Goal: Communication & Community: Answer question/provide support

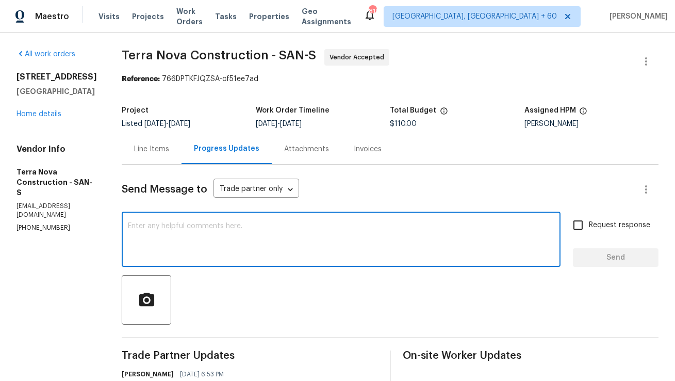
click at [217, 222] on textarea at bounding box center [341, 240] width 427 height 36
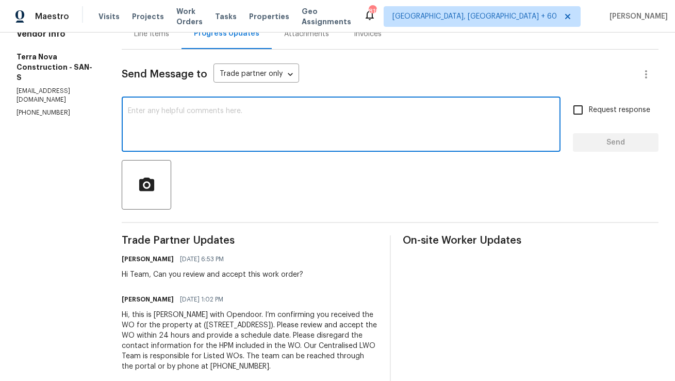
scroll to position [102, 0]
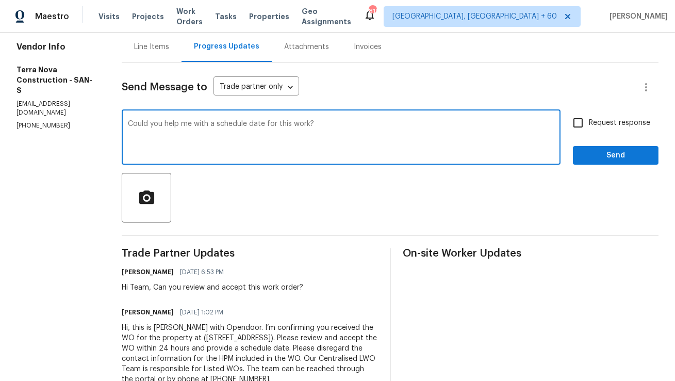
type textarea "Could you help me with a schedule date for this work?"
click at [584, 123] on input "Request response" at bounding box center [579, 123] width 22 height 22
checkbox input "true"
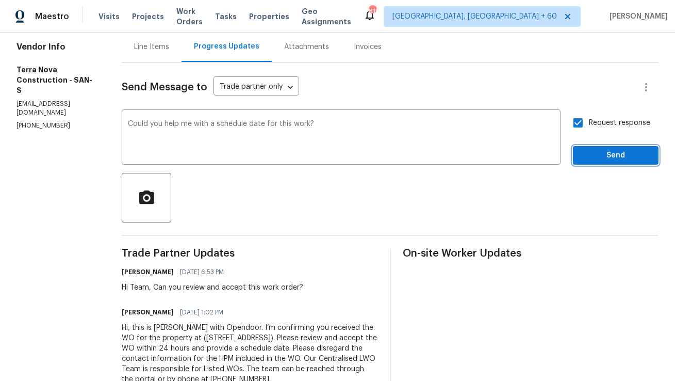
click at [588, 151] on span "Send" at bounding box center [616, 155] width 69 height 13
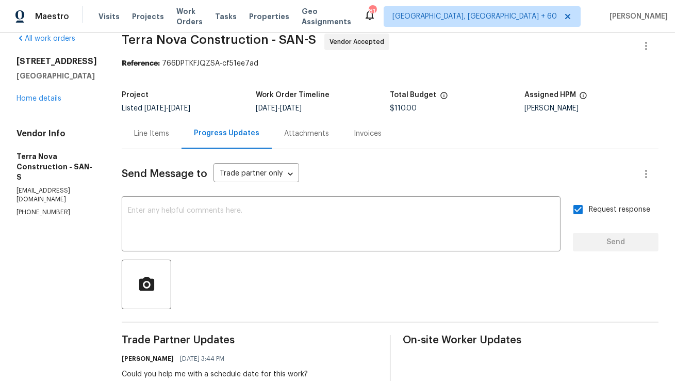
scroll to position [0, 0]
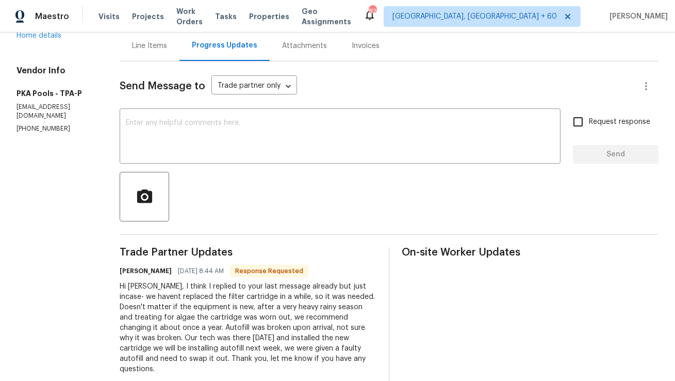
scroll to position [83, 0]
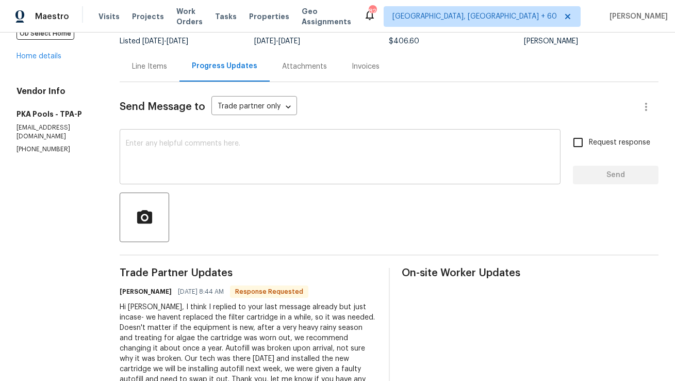
click at [287, 176] on div "x ​" at bounding box center [340, 158] width 441 height 53
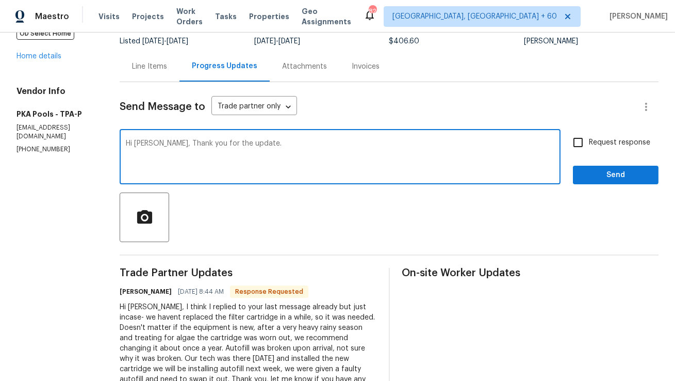
type textarea "Hi Kelley, Thank you for the update."
click at [587, 169] on span "Send" at bounding box center [616, 175] width 69 height 13
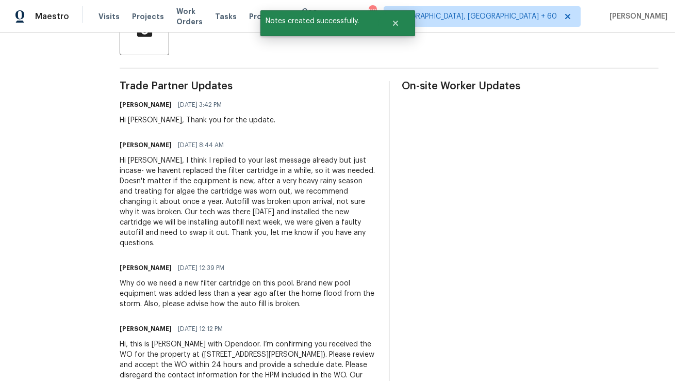
scroll to position [282, 0]
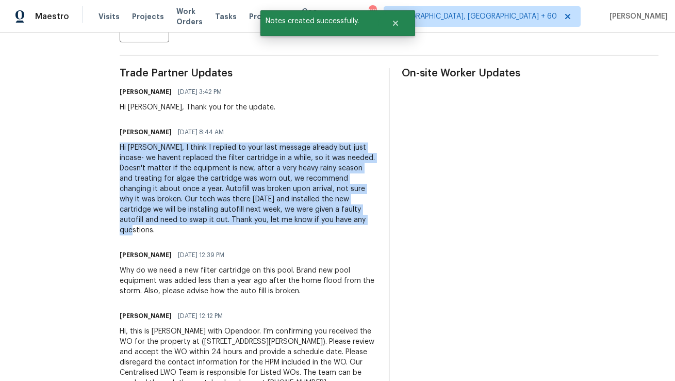
copy div "Hi Mat, I think I replied to your last message already but just incase- we have…"
drag, startPoint x: 253, startPoint y: 217, endPoint x: 102, endPoint y: 149, distance: 165.8
click at [102, 149] on div "All work orders 7422 Yachtsman Dr Hudson, FL 34667 OD Select Home Home details …" at bounding box center [337, 83] width 675 height 667
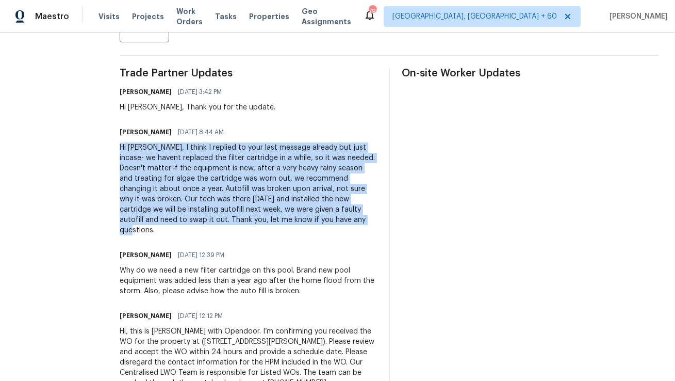
scroll to position [0, 0]
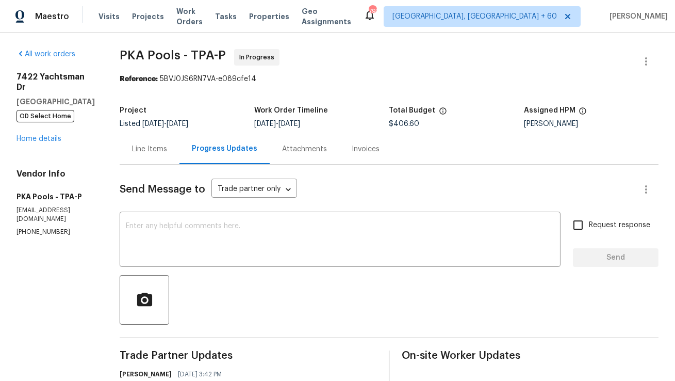
click at [137, 150] on div "Line Items" at bounding box center [149, 149] width 35 height 10
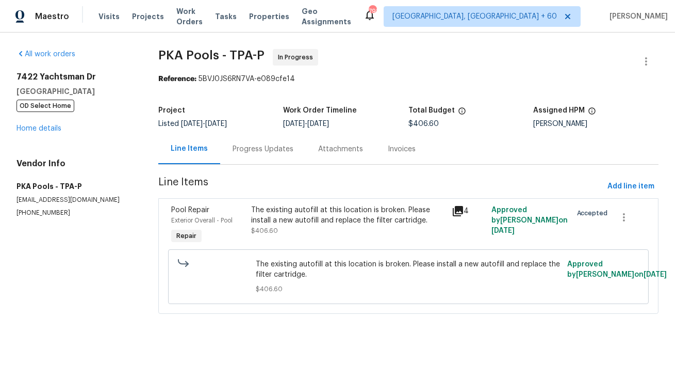
click at [325, 212] on div "The existing autofill at this location is broken. Please install a new autofill…" at bounding box center [348, 215] width 194 height 21
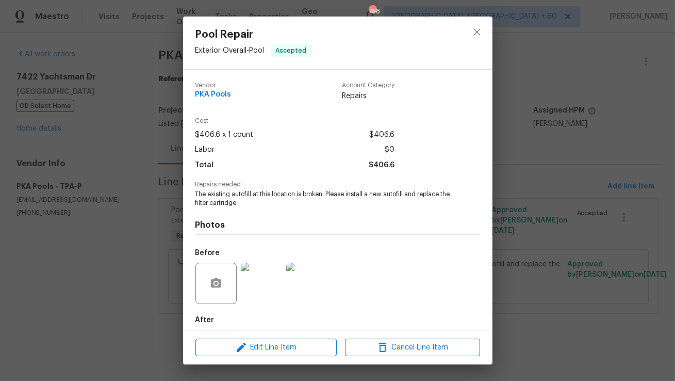
scroll to position [52, 0]
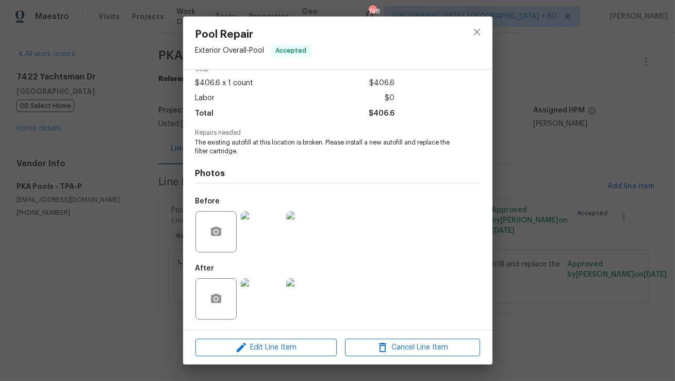
click at [271, 302] on img at bounding box center [261, 298] width 41 height 41
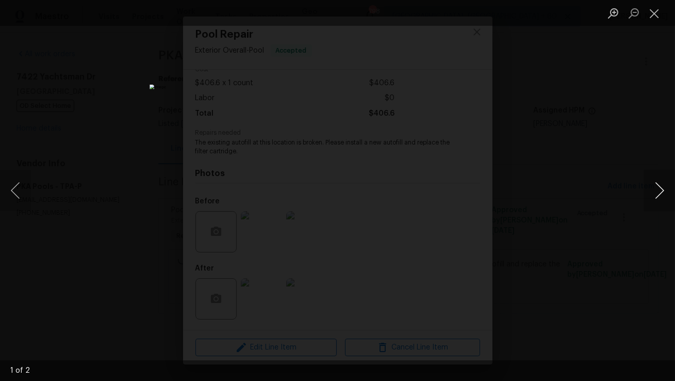
click at [663, 191] on button "Next image" at bounding box center [660, 190] width 31 height 41
click at [661, 6] on button "Close lightbox" at bounding box center [655, 13] width 21 height 18
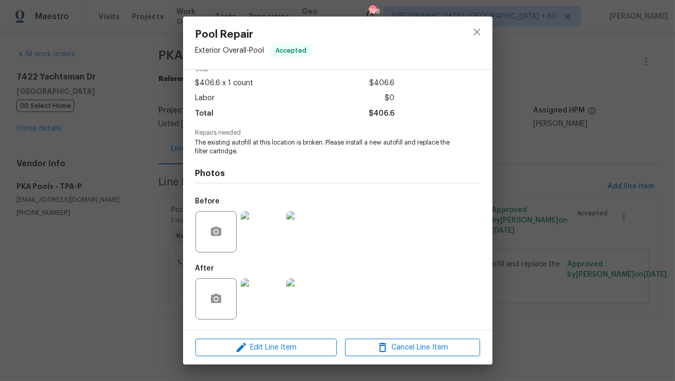
click at [264, 238] on img at bounding box center [261, 231] width 41 height 41
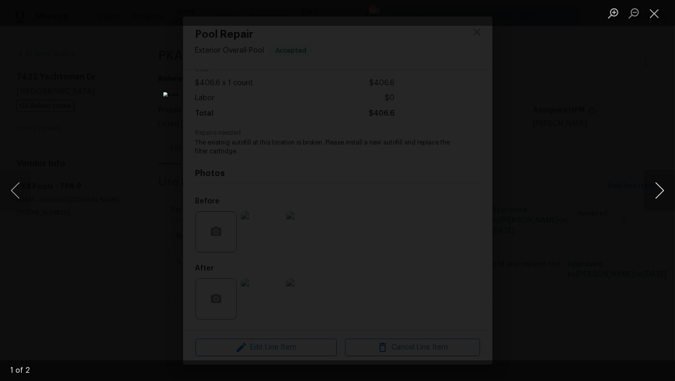
click at [651, 193] on button "Next image" at bounding box center [660, 190] width 31 height 41
click at [659, 14] on button "Close lightbox" at bounding box center [655, 13] width 21 height 18
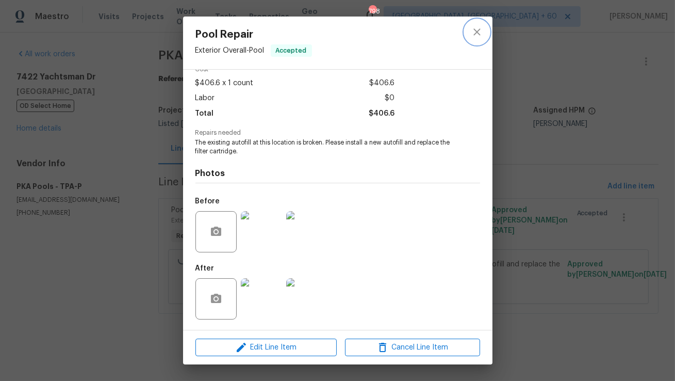
click at [482, 37] on icon "close" at bounding box center [477, 32] width 12 height 12
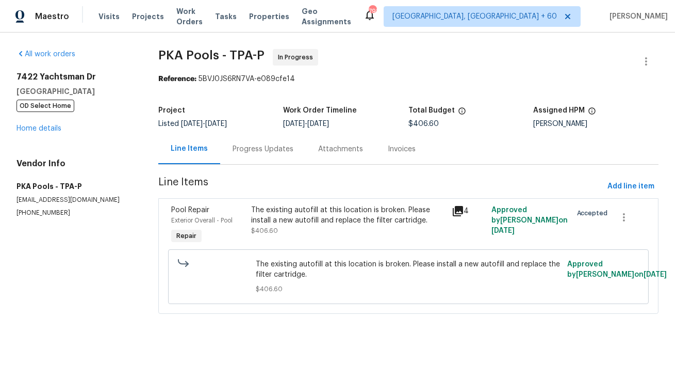
click at [271, 159] on div "Progress Updates" at bounding box center [263, 149] width 86 height 30
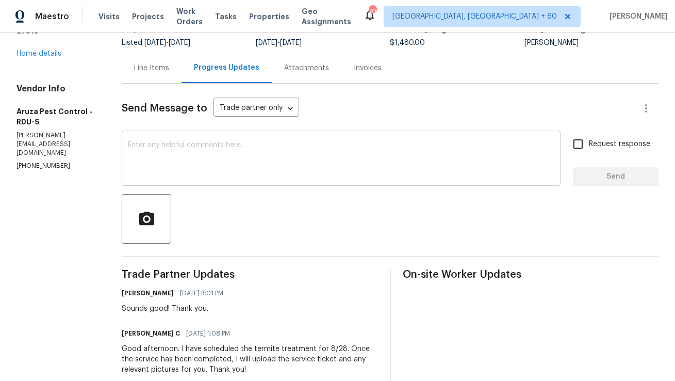
scroll to position [77, 0]
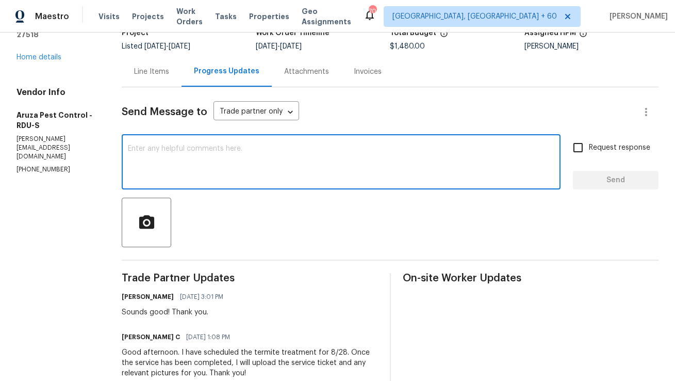
click at [273, 158] on textarea at bounding box center [341, 163] width 427 height 36
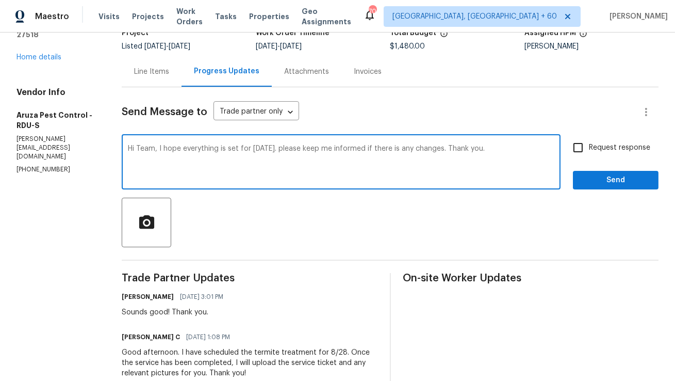
paste textarea "I hope everything is set for tomorrow. Please keep me informed if there are any…"
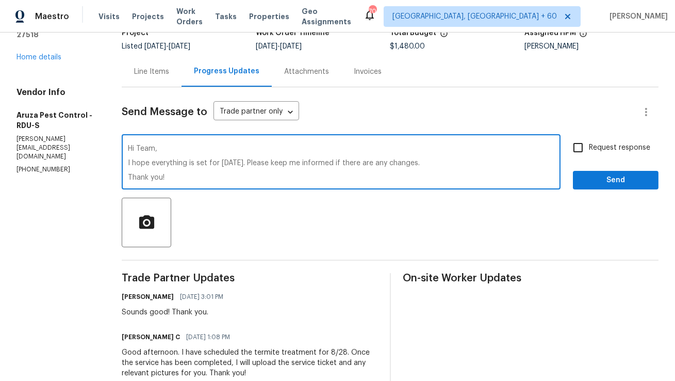
type textarea "Hi Team, I hope everything is set for tomorrow. Please keep me informed if ther…"
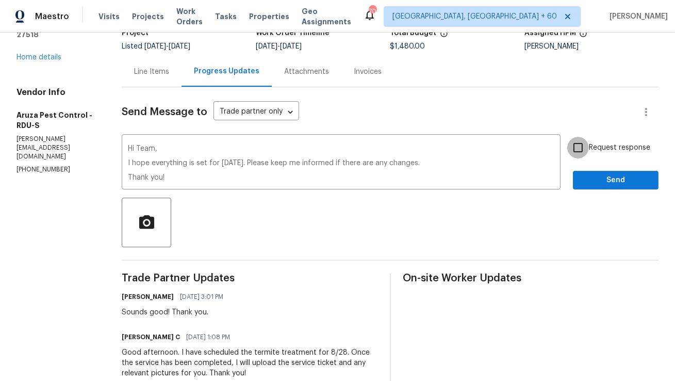
click at [571, 144] on input "Request response" at bounding box center [579, 148] width 22 height 22
checkbox input "true"
click at [585, 183] on span "Send" at bounding box center [616, 180] width 69 height 13
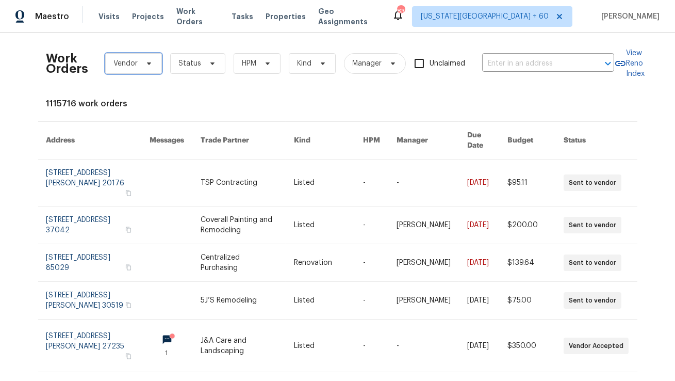
click at [149, 70] on span "Vendor" at bounding box center [133, 63] width 57 height 21
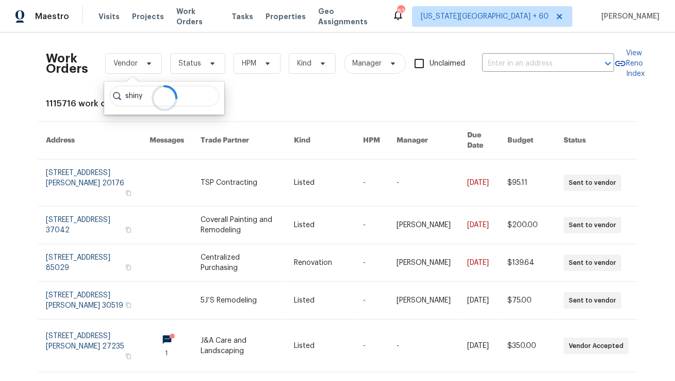
type input "shiny"
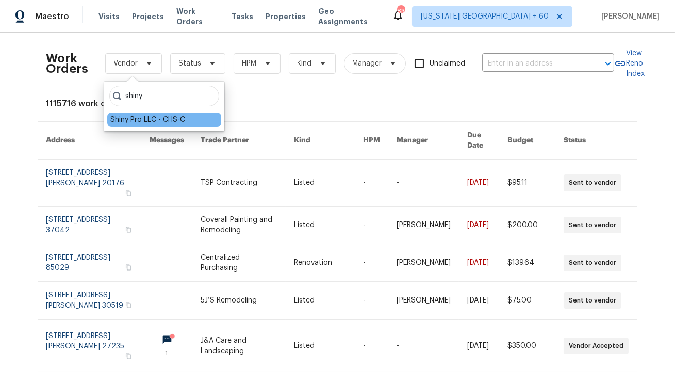
click at [197, 119] on div "Shiny Pro LLC - CHS-C" at bounding box center [164, 119] width 114 height 14
click at [185, 119] on div "Shiny Pro LLC - CHS-C" at bounding box center [147, 120] width 75 height 10
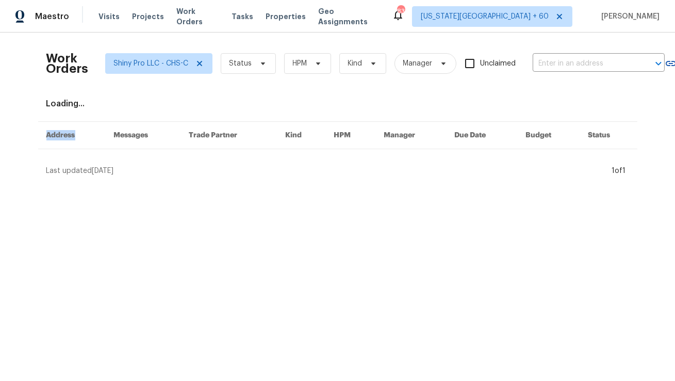
click at [185, 119] on div "Work Orders Shiny Pro LLC - CHS-C Status HPM Kind Manager Unclaimed ​ View Reno…" at bounding box center [337, 108] width 583 height 135
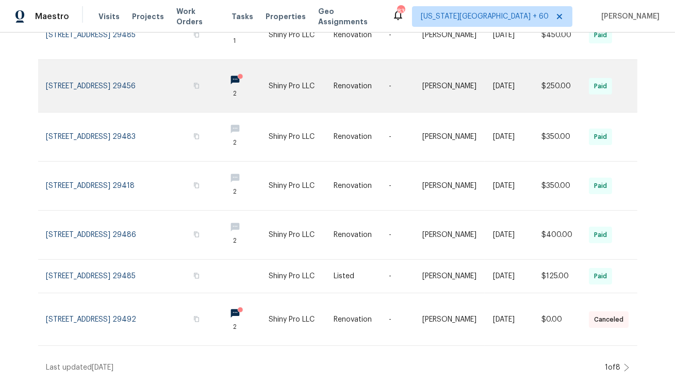
scroll to position [287, 0]
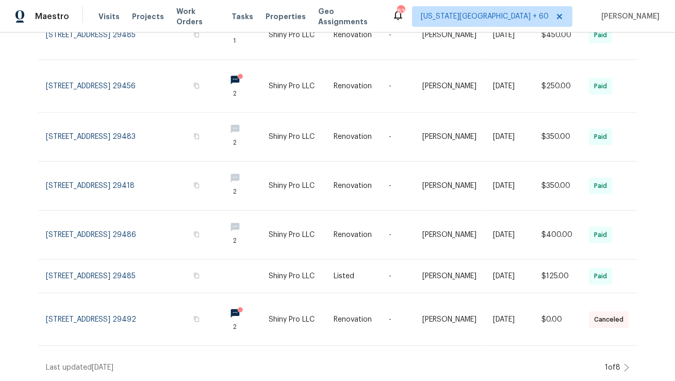
click at [627, 367] on icon at bounding box center [626, 367] width 5 height 8
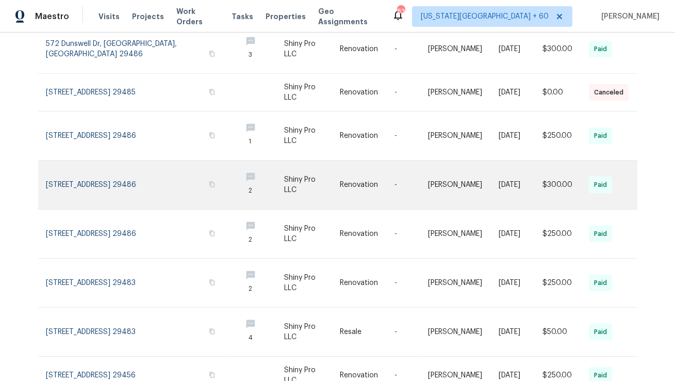
scroll to position [280, 0]
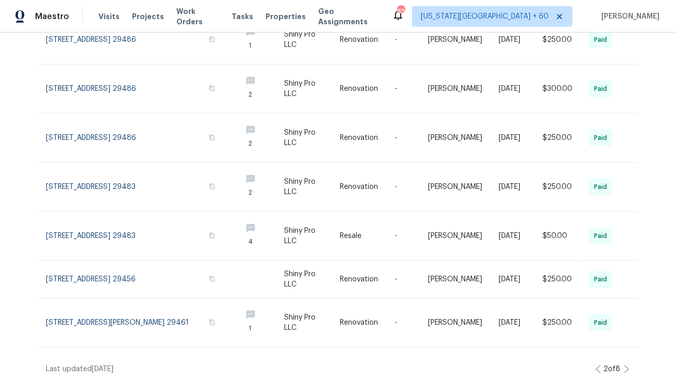
click at [596, 366] on icon at bounding box center [598, 369] width 5 height 8
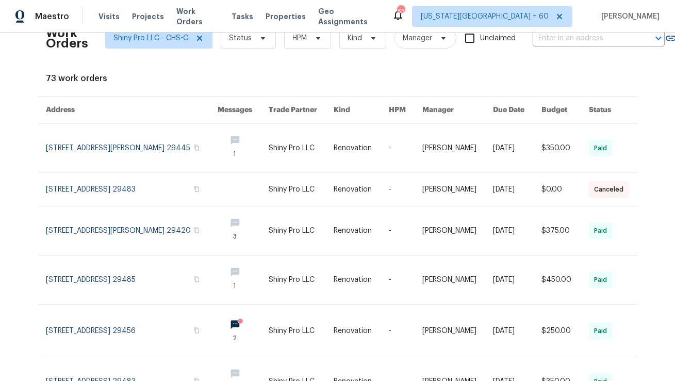
scroll to position [0, 0]
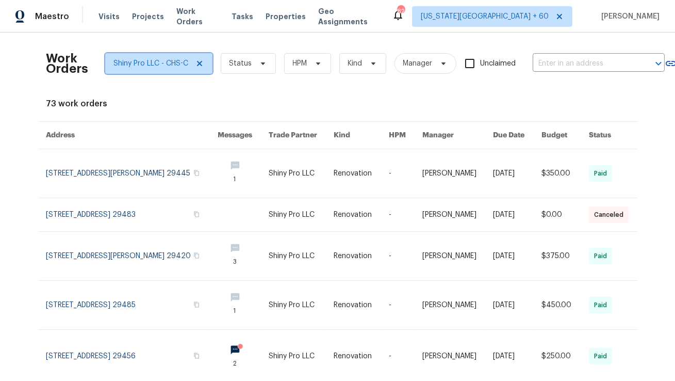
click at [169, 66] on span "Shiny Pro LLC - CHS-C" at bounding box center [151, 63] width 75 height 10
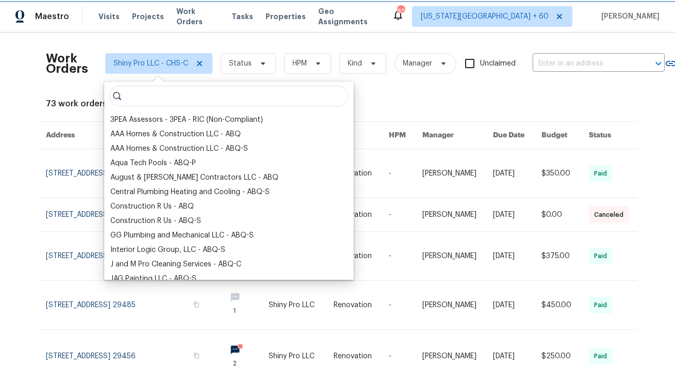
click at [199, 63] on icon at bounding box center [199, 63] width 5 height 5
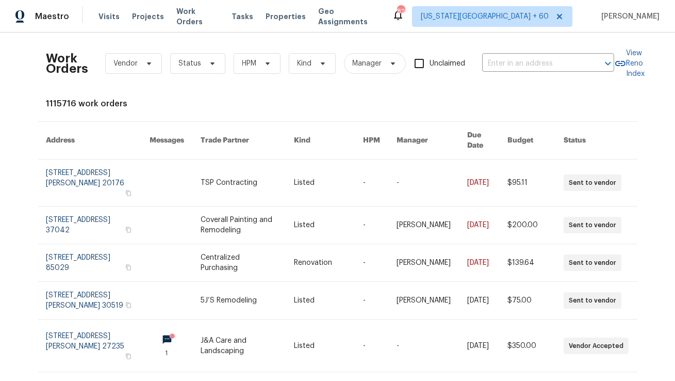
click at [185, 77] on div "Work Orders Vendor Status HPM Kind Manager Unclaimed ​" at bounding box center [330, 63] width 568 height 45
click at [218, 61] on span "Status" at bounding box center [197, 63] width 55 height 21
click at [253, 69] on span "HPM" at bounding box center [257, 63] width 47 height 21
click at [269, 20] on span "Properties" at bounding box center [286, 16] width 40 height 10
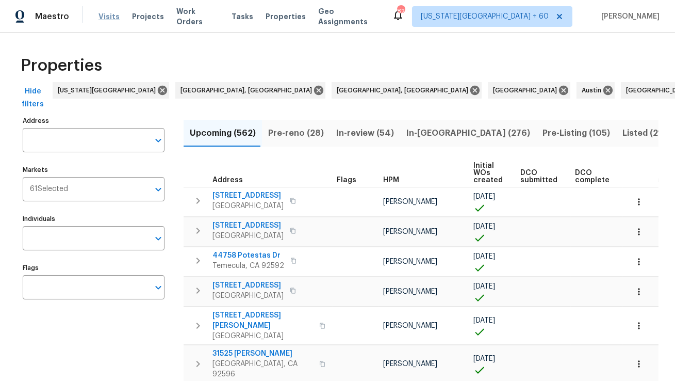
click at [115, 13] on span "Visits" at bounding box center [109, 16] width 21 height 10
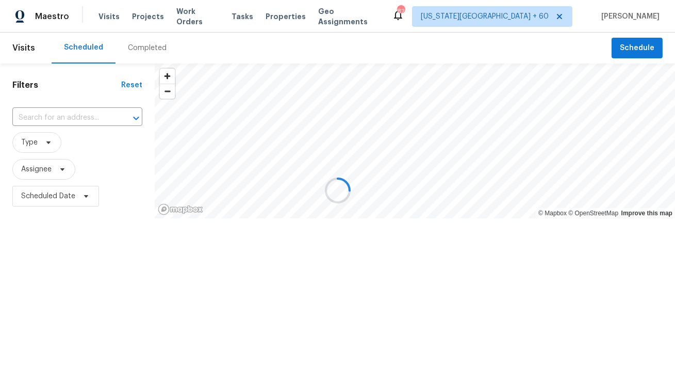
click at [138, 19] on div at bounding box center [337, 190] width 675 height 381
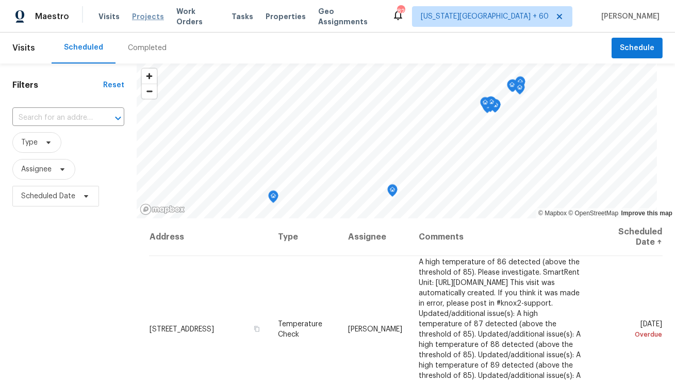
click at [152, 18] on span "Projects" at bounding box center [148, 16] width 32 height 10
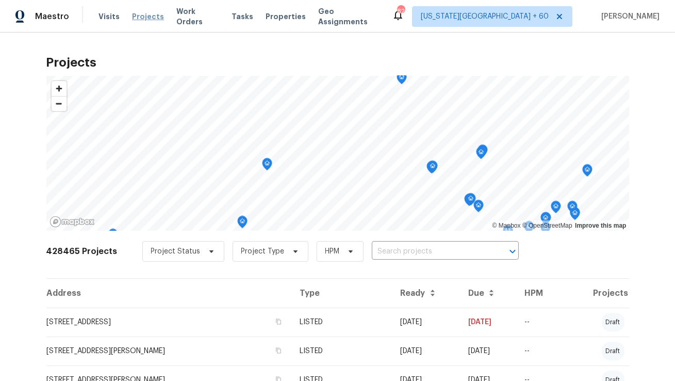
click at [148, 18] on span "Projects" at bounding box center [148, 16] width 32 height 10
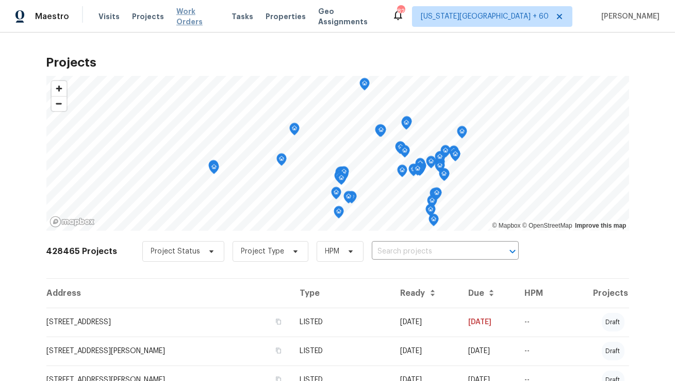
click at [194, 20] on span "Work Orders" at bounding box center [197, 16] width 43 height 21
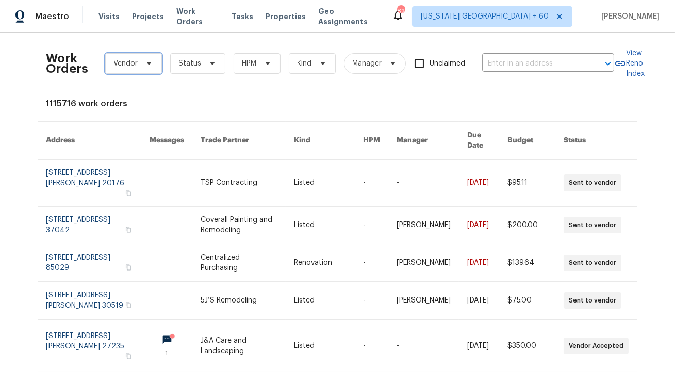
click at [136, 71] on span "Vendor" at bounding box center [133, 63] width 57 height 21
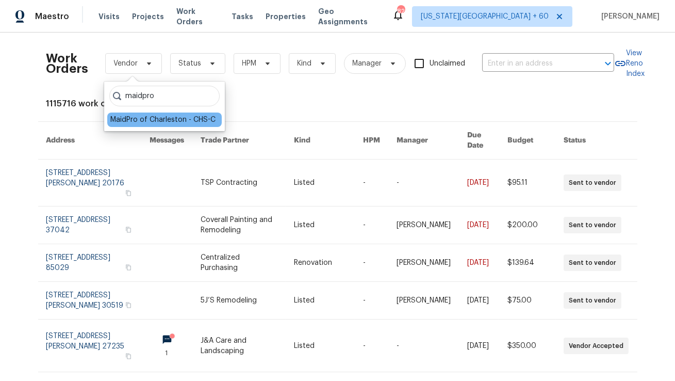
type input "maidpro"
click at [168, 124] on div "MaidPro of Charleston - CHS-C" at bounding box center [162, 120] width 105 height 10
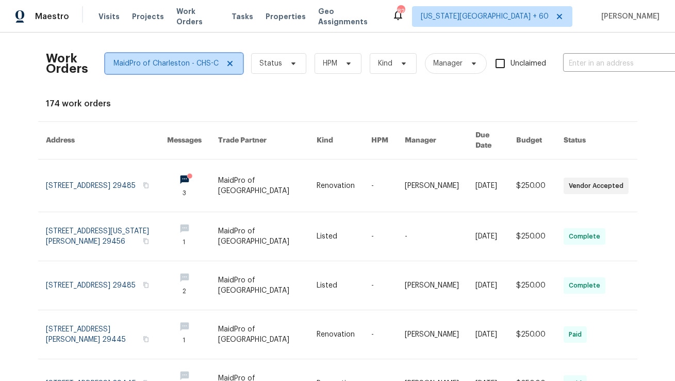
click at [230, 64] on icon at bounding box center [230, 63] width 8 height 8
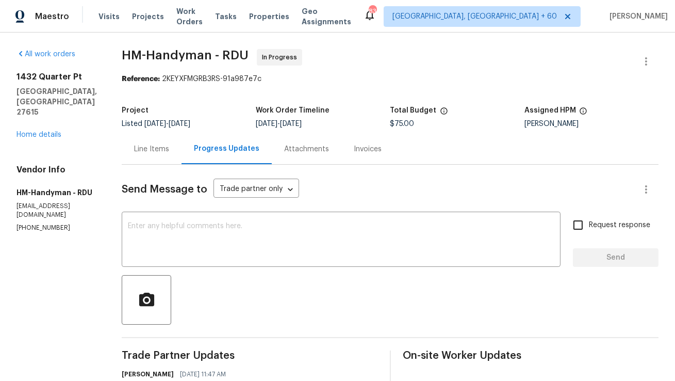
click at [158, 148] on div "Line Items" at bounding box center [151, 149] width 35 height 10
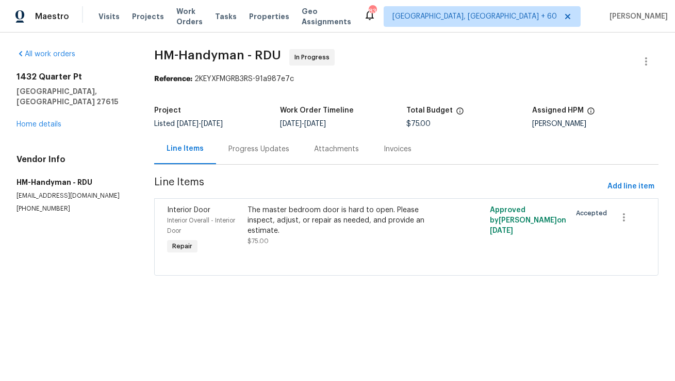
click at [251, 144] on div "Progress Updates" at bounding box center [259, 149] width 61 height 10
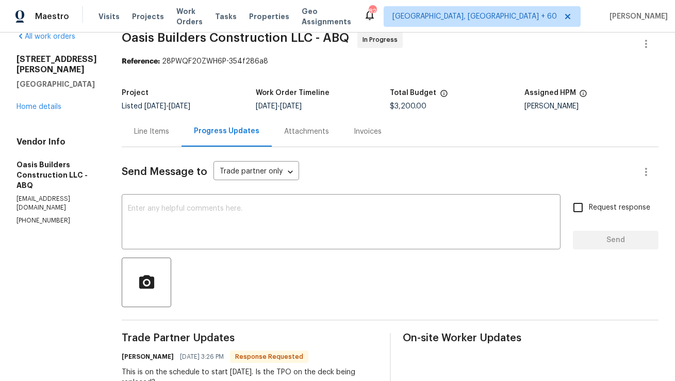
scroll to position [131, 0]
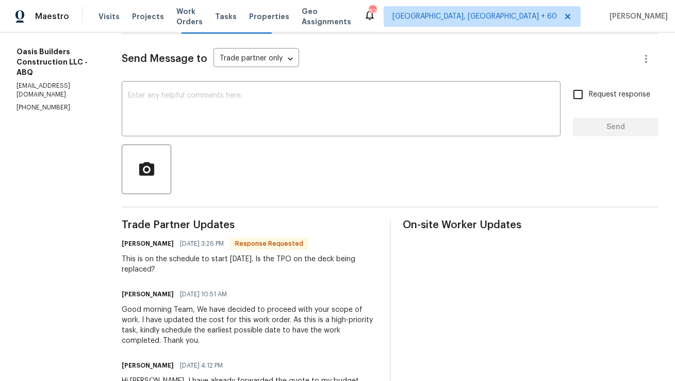
click at [318, 292] on div "[PERSON_NAME] [DATE] 10:51 AM" at bounding box center [250, 294] width 256 height 14
drag, startPoint x: 288, startPoint y: 259, endPoint x: 301, endPoint y: 260, distance: 12.4
click at [301, 260] on div "This is on the schedule to start [DATE]. Is the TPO on the deck being replaced?" at bounding box center [250, 264] width 256 height 21
copy div "TPO"
click at [307, 268] on div "This is on the schedule to start [DATE]. Is the TPO on the deck being replaced?" at bounding box center [250, 264] width 256 height 21
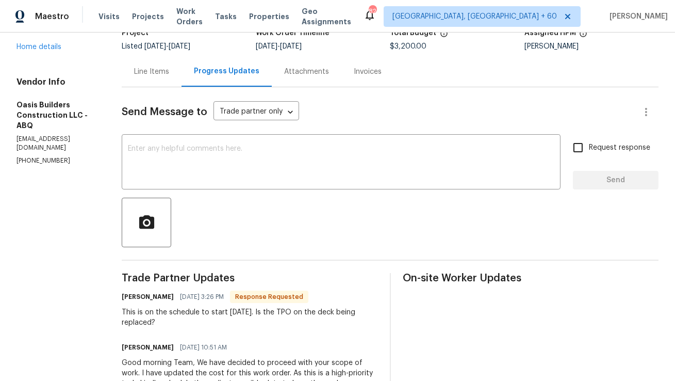
scroll to position [58, 0]
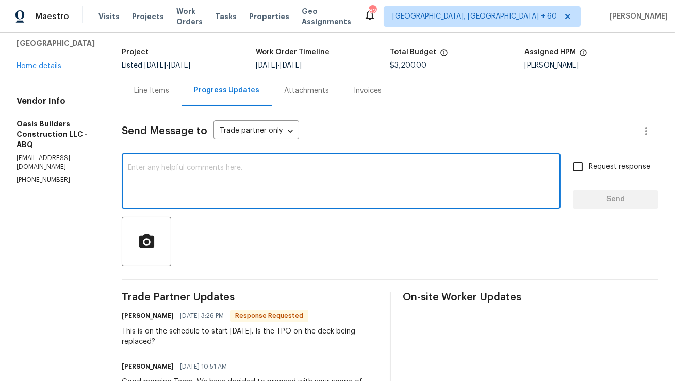
click at [247, 180] on textarea at bounding box center [341, 182] width 427 height 36
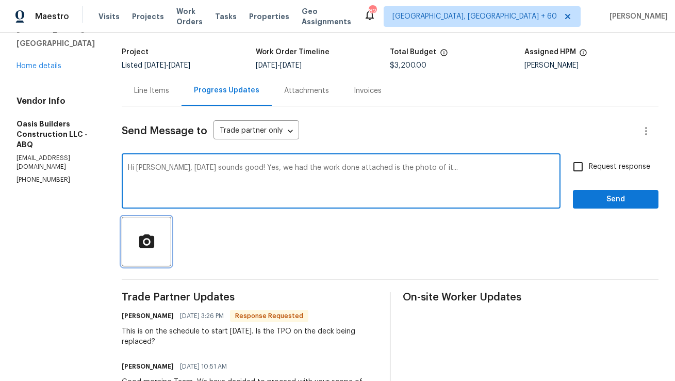
click at [155, 242] on span "button" at bounding box center [146, 242] width 33 height 18
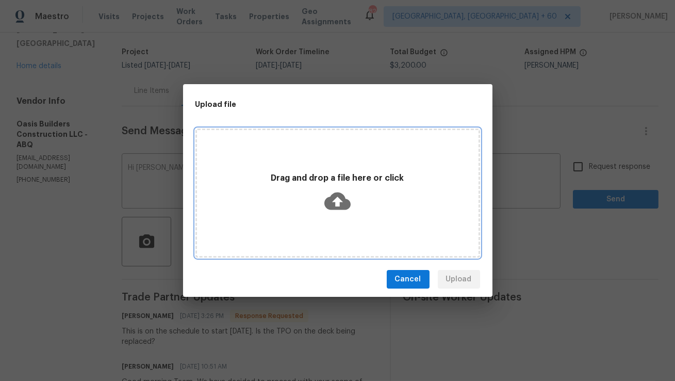
click at [347, 209] on icon at bounding box center [338, 201] width 26 height 18
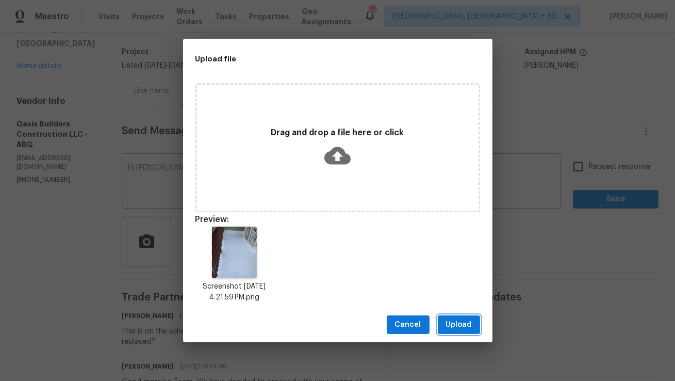
click at [463, 331] on span "Upload" at bounding box center [459, 324] width 26 height 13
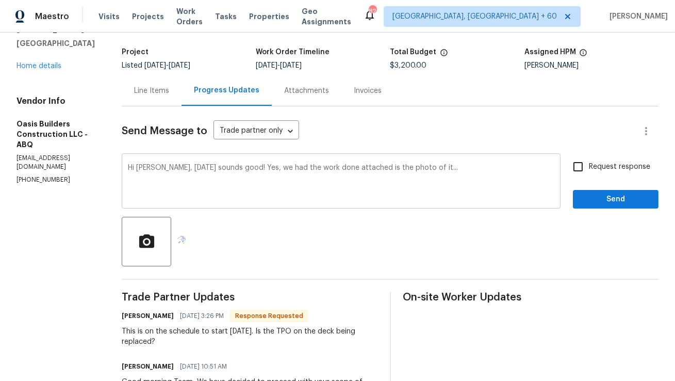
click at [236, 168] on textarea "Hi [PERSON_NAME], [DATE] sounds good! Yes, we had the work done attached is the…" at bounding box center [341, 182] width 427 height 36
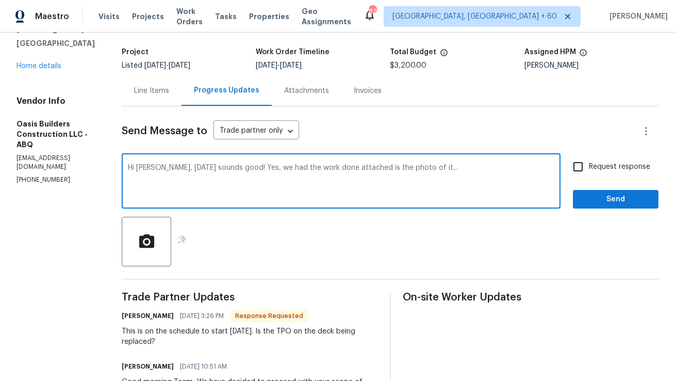
click at [236, 168] on textarea "Hi [PERSON_NAME], [DATE] sounds good! Yes, we had the work done attached is the…" at bounding box center [341, 182] width 427 height 36
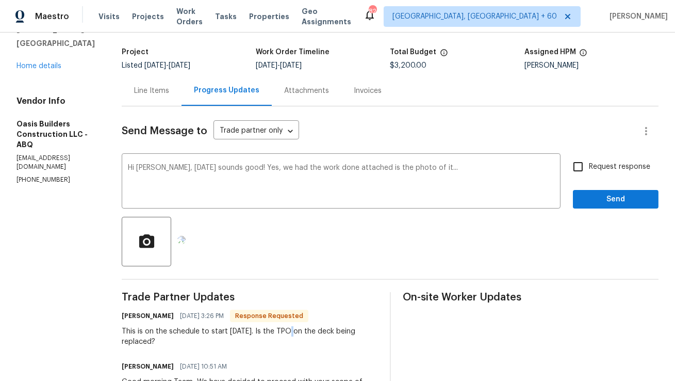
click at [280, 339] on div "This is on the schedule to start Friday 8/29. Is the TPO on the deck being repl…" at bounding box center [250, 336] width 256 height 21
click at [224, 347] on div "This is on the schedule to start Friday 8/29. Is the TPO on the deck being repl…" at bounding box center [250, 336] width 256 height 21
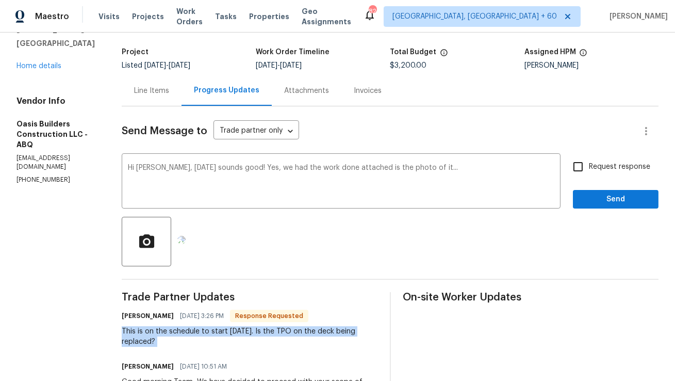
copy div "This is on the schedule to start Friday 8/29. Is the TPO on the deck being repl…"
drag, startPoint x: 224, startPoint y: 347, endPoint x: 124, endPoint y: 332, distance: 101.3
click at [124, 332] on div "This is on the schedule to start Friday 8/29. Is the TPO on the deck being repl…" at bounding box center [250, 336] width 256 height 21
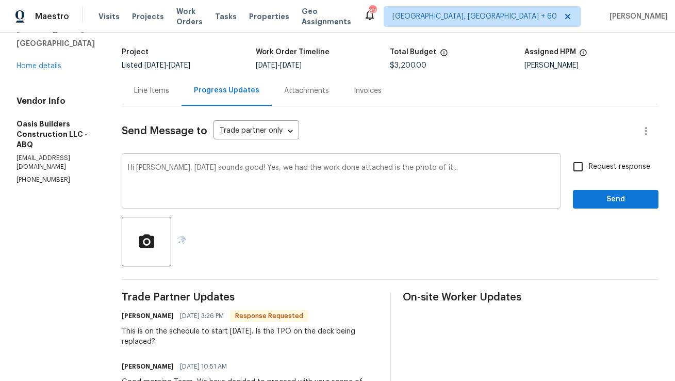
click at [198, 162] on div "Hi Tony, Friday sounds good! Yes, we had the work done attached is the photo of…" at bounding box center [341, 182] width 439 height 53
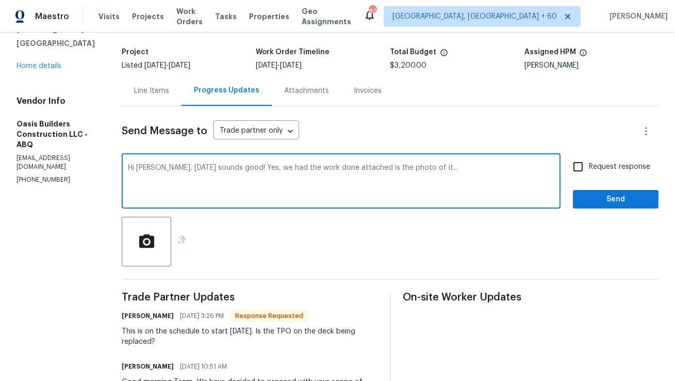
click at [198, 162] on div "Hi Tony, Friday sounds good! Yes, we had the work done attached is the photo of…" at bounding box center [341, 182] width 439 height 53
paste textarea "Friday sounds good! Yes, the TPO on the deck has been replaced. Attached is a p…"
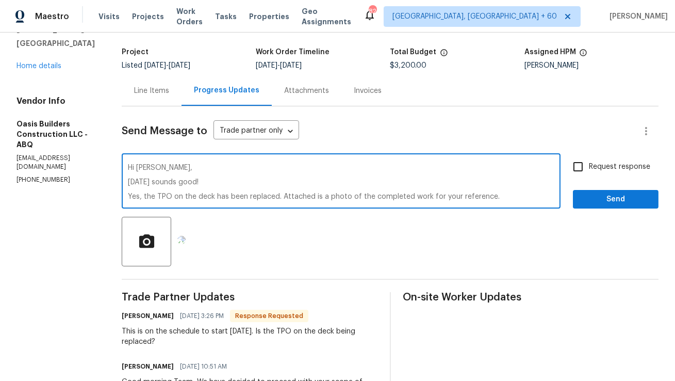
click at [276, 194] on textarea "Hi Tony, Friday sounds good! Yes, the TPO on the deck has been replaced. Attach…" at bounding box center [341, 182] width 427 height 36
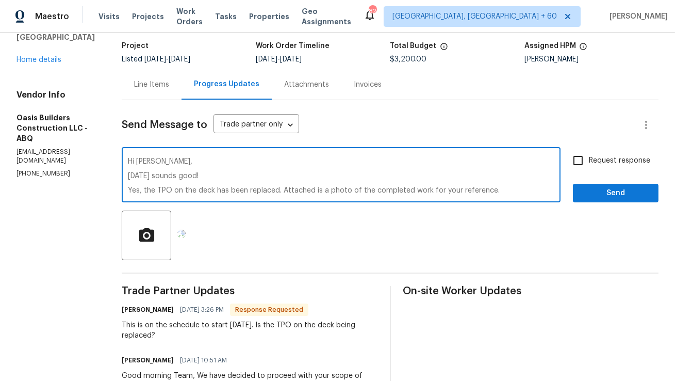
type textarea "Hi Tony, Friday sounds good! Yes, the TPO on the deck has been replaced. Attach…"
click at [580, 156] on input "Request response" at bounding box center [579, 161] width 22 height 22
checkbox input "true"
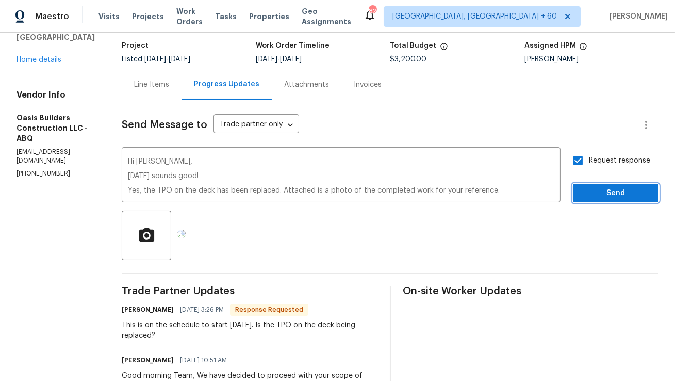
click at [616, 201] on button "Send" at bounding box center [616, 193] width 86 height 19
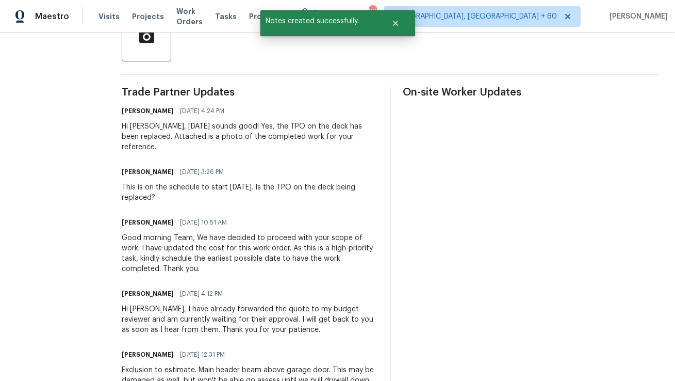
scroll to position [265, 0]
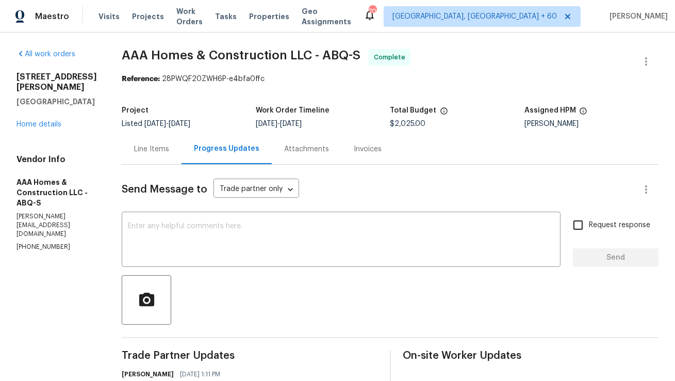
click at [361, 112] on div "Work Order Timeline" at bounding box center [323, 113] width 134 height 13
click at [176, 153] on div "Line Items" at bounding box center [152, 149] width 60 height 30
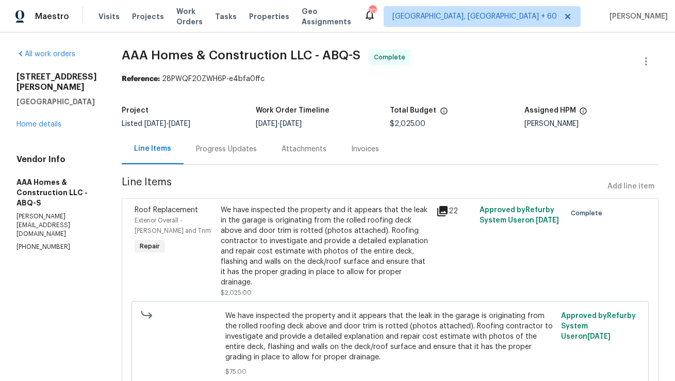
click at [239, 162] on div "Progress Updates" at bounding box center [227, 149] width 86 height 30
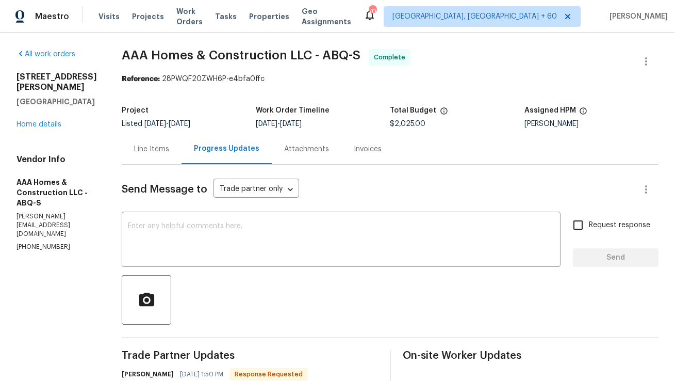
click at [157, 149] on div "Line Items" at bounding box center [151, 149] width 35 height 10
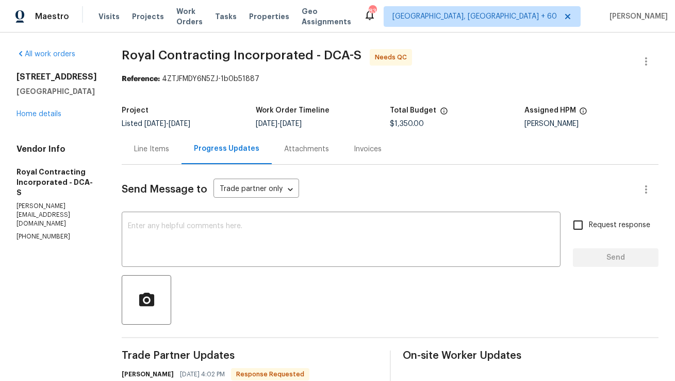
click at [169, 154] on div "Line Items" at bounding box center [151, 149] width 35 height 10
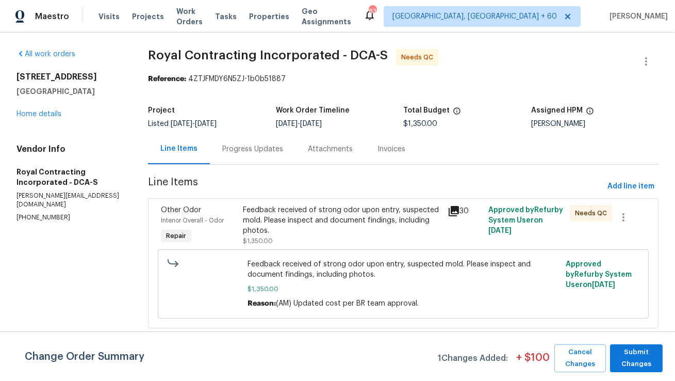
click at [315, 220] on div "Feedback received of strong odor upon entry, suspected mold. Please inspect and…" at bounding box center [342, 220] width 198 height 31
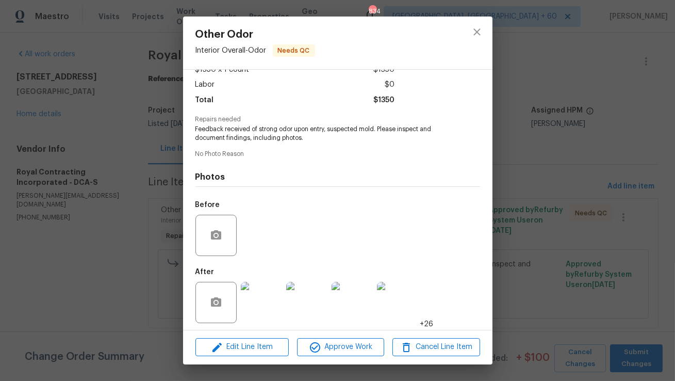
scroll to position [69, 0]
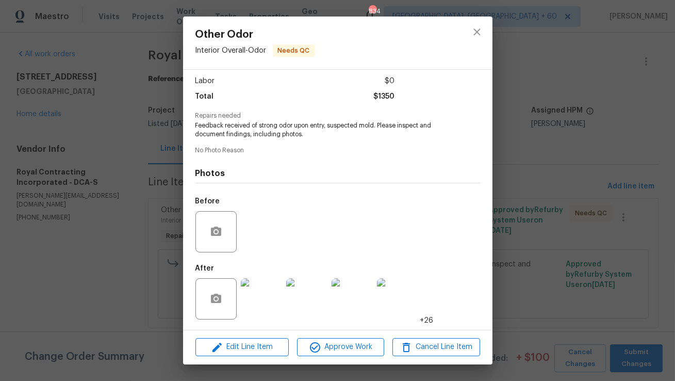
click at [262, 293] on img at bounding box center [261, 298] width 41 height 41
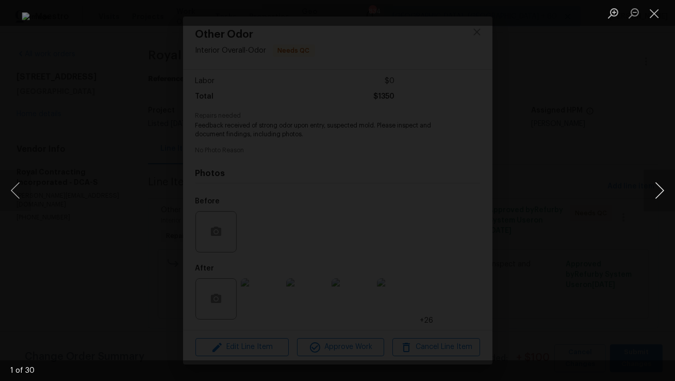
click at [656, 196] on button "Next image" at bounding box center [660, 190] width 31 height 41
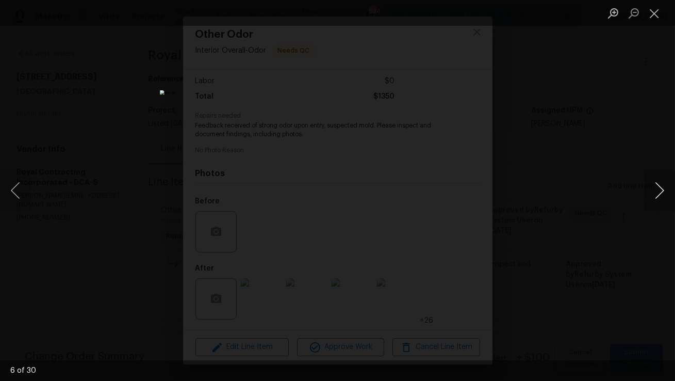
click at [656, 196] on button "Next image" at bounding box center [660, 190] width 31 height 41
click at [655, 199] on button "Next image" at bounding box center [660, 190] width 31 height 41
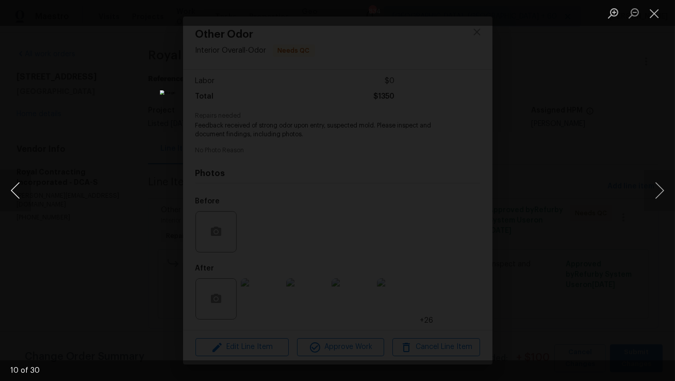
click at [18, 191] on button "Previous image" at bounding box center [15, 190] width 31 height 41
click at [19, 191] on button "Previous image" at bounding box center [15, 190] width 31 height 41
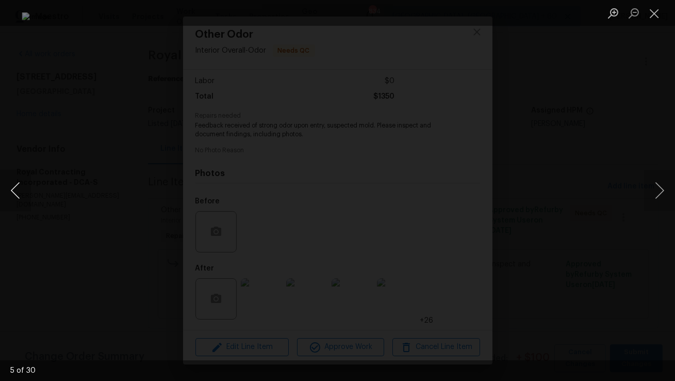
click at [20, 191] on button "Previous image" at bounding box center [15, 190] width 31 height 41
click at [20, 192] on button "Previous image" at bounding box center [15, 190] width 31 height 41
click at [20, 191] on button "Previous image" at bounding box center [15, 190] width 31 height 41
click at [654, 13] on button "Close lightbox" at bounding box center [655, 13] width 21 height 18
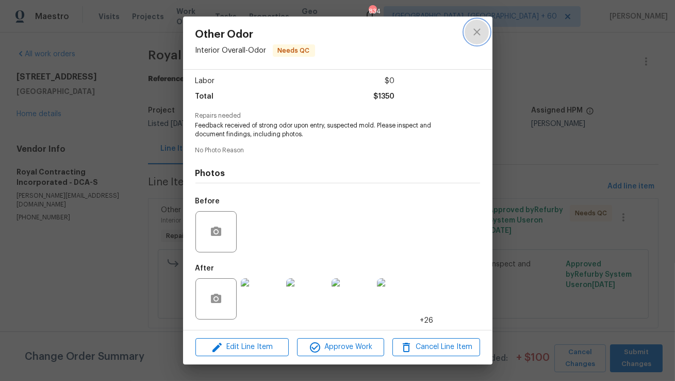
click at [470, 35] on button "close" at bounding box center [477, 32] width 25 height 25
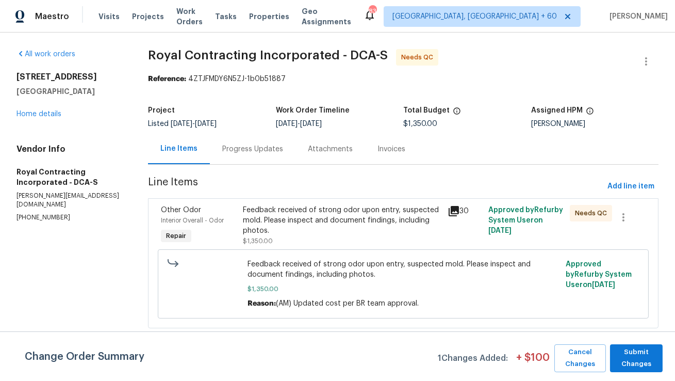
click at [278, 150] on div "Progress Updates" at bounding box center [252, 149] width 61 height 10
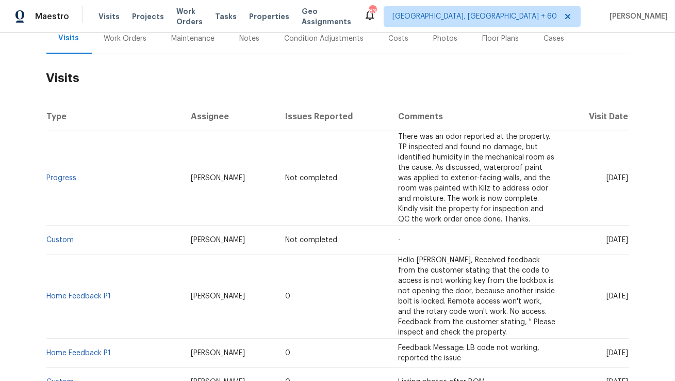
scroll to position [137, 0]
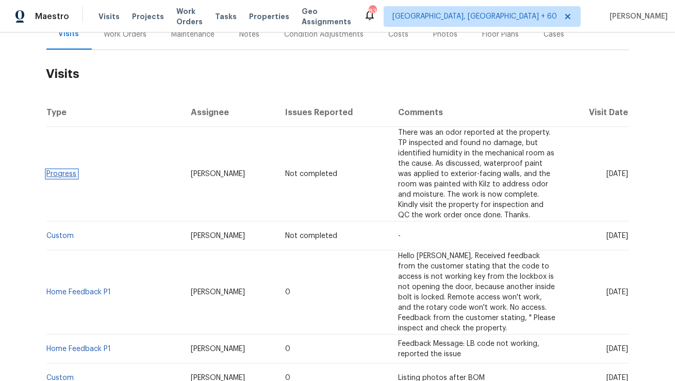
click at [70, 170] on link "Progress" at bounding box center [62, 173] width 30 height 7
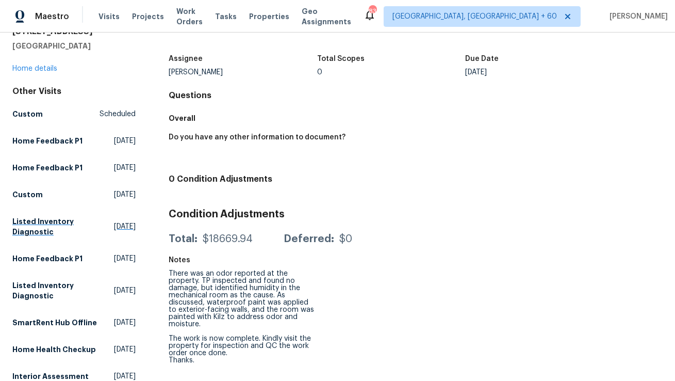
scroll to position [49, 0]
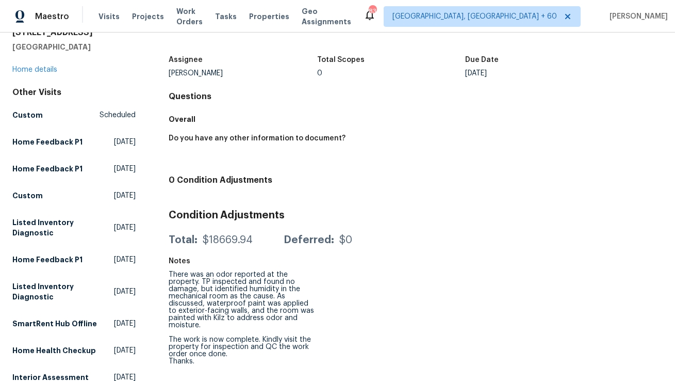
click at [203, 135] on h5 "Do you have any other information to document?" at bounding box center [257, 138] width 177 height 7
click at [220, 169] on div "Do you have any other information to document?" at bounding box center [416, 149] width 494 height 42
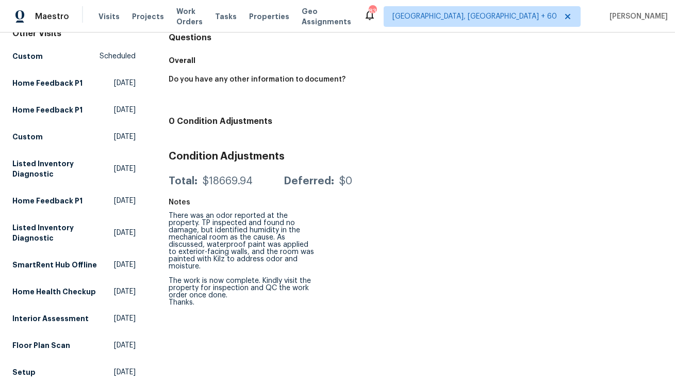
scroll to position [0, 0]
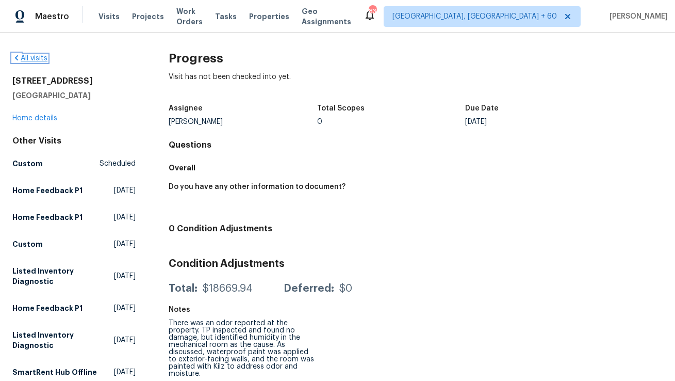
click at [46, 61] on link "All visits" at bounding box center [29, 58] width 35 height 7
click at [30, 119] on link "Home details" at bounding box center [34, 118] width 45 height 7
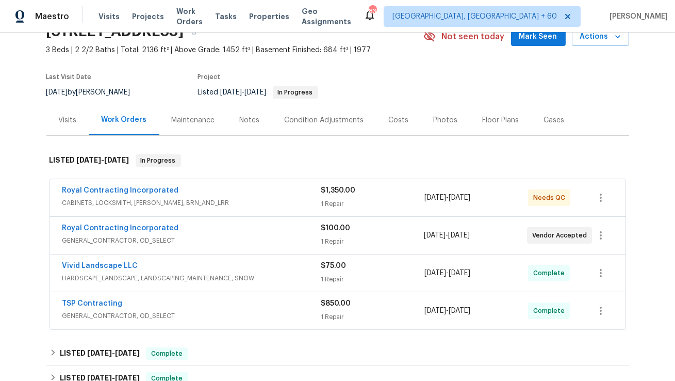
scroll to position [56, 0]
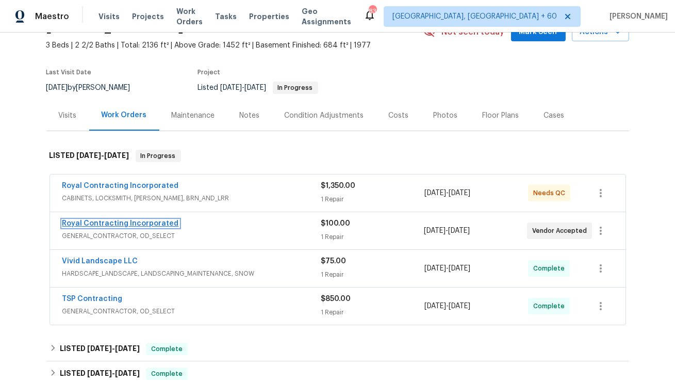
click at [106, 223] on link "Royal Contracting Incorporated" at bounding box center [120, 223] width 117 height 7
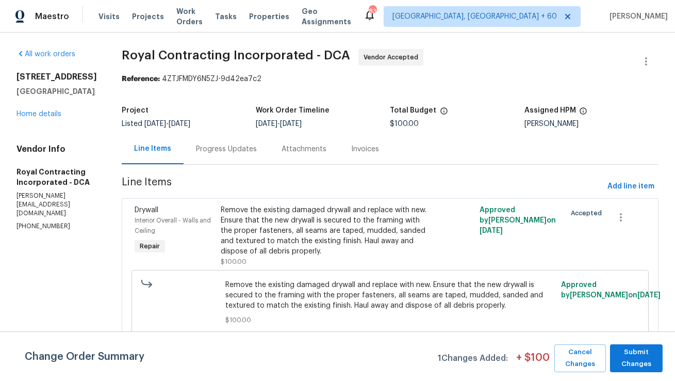
click at [264, 157] on div "Progress Updates" at bounding box center [227, 149] width 86 height 30
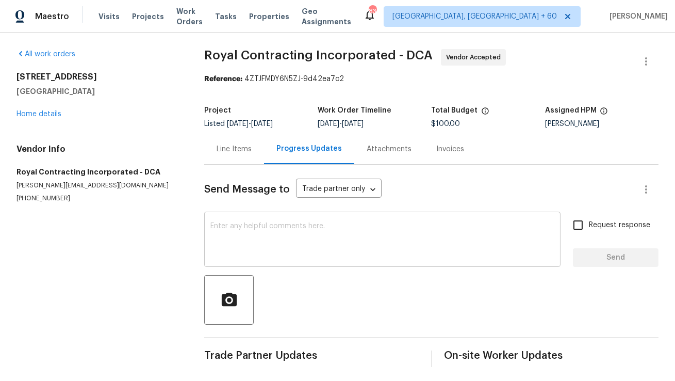
scroll to position [3, 0]
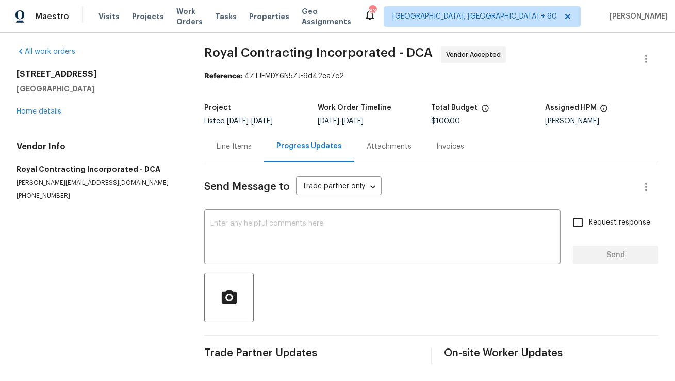
click at [230, 149] on div "Line Items" at bounding box center [234, 146] width 35 height 10
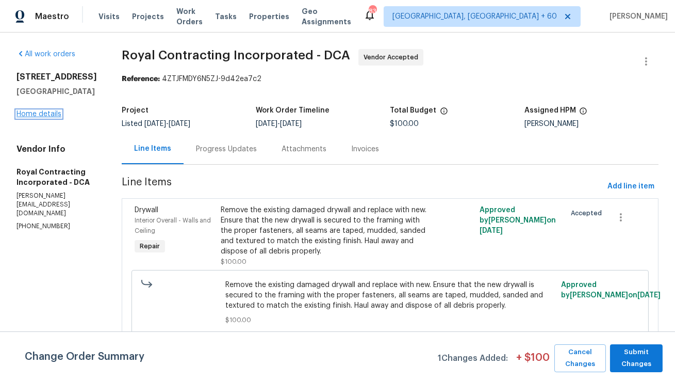
click at [52, 118] on link "Home details" at bounding box center [39, 113] width 45 height 7
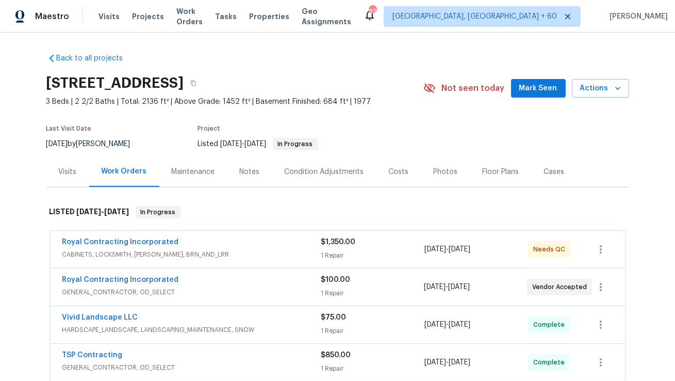
click at [63, 172] on div "Visits" at bounding box center [68, 172] width 18 height 10
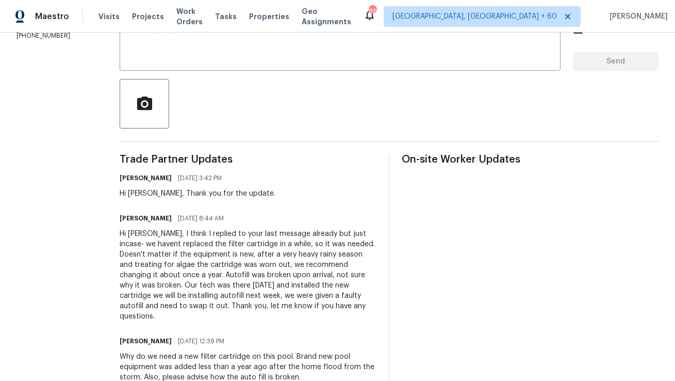
scroll to position [134, 0]
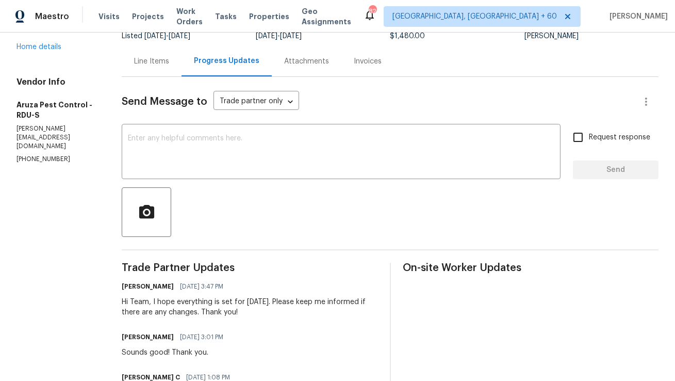
scroll to position [88, 0]
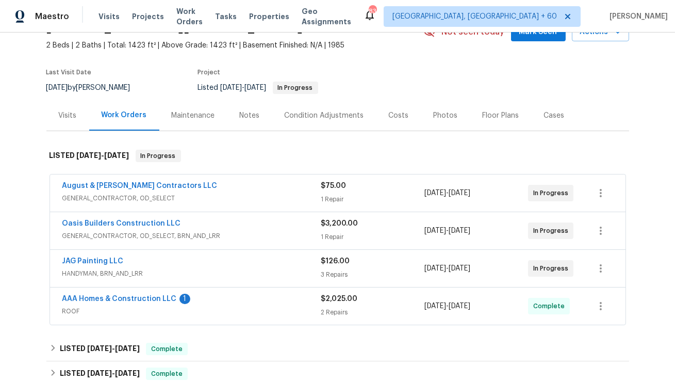
scroll to position [57, 0]
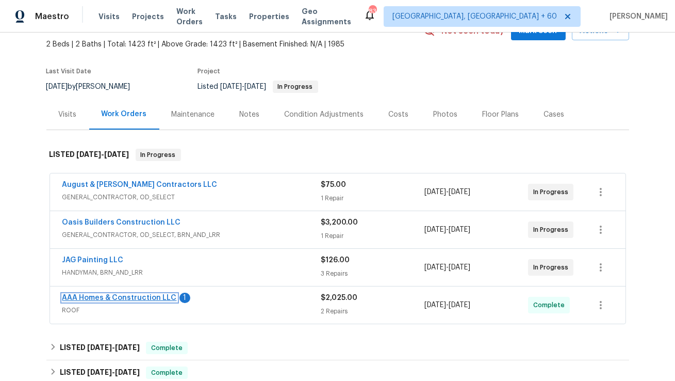
click at [141, 297] on link "AAA Homes & Construction LLC" at bounding box center [119, 297] width 115 height 7
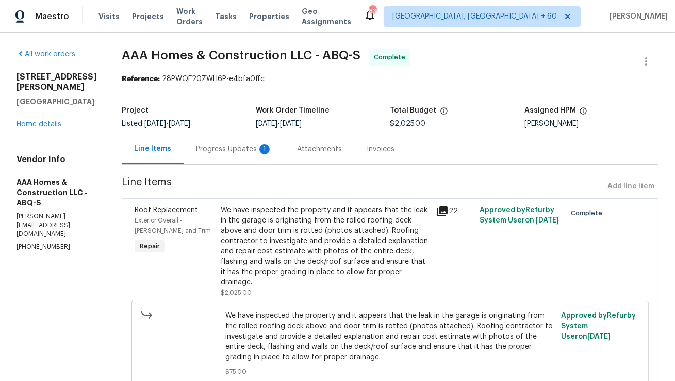
click at [291, 153] on div "Attachments" at bounding box center [320, 149] width 70 height 30
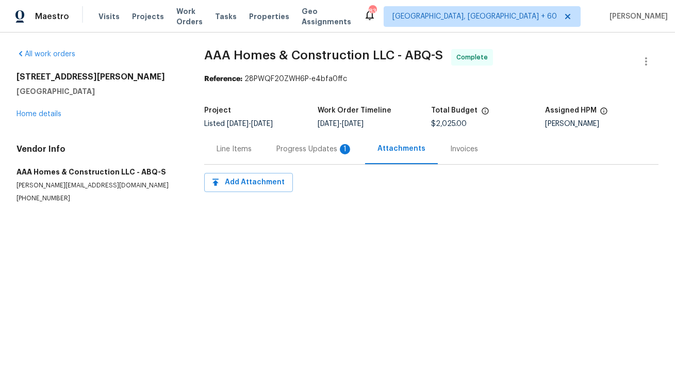
click at [288, 151] on div "Progress Updates 1" at bounding box center [315, 149] width 76 height 10
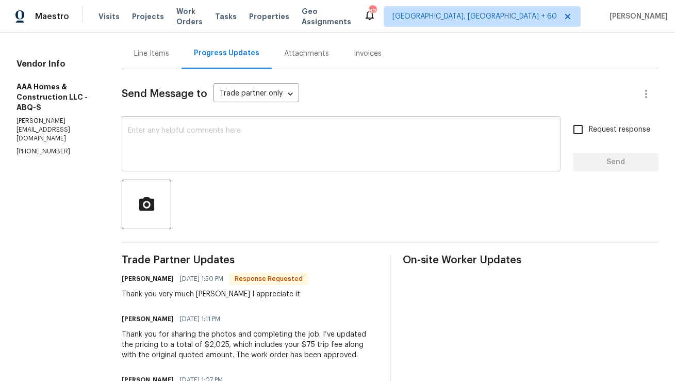
scroll to position [47, 0]
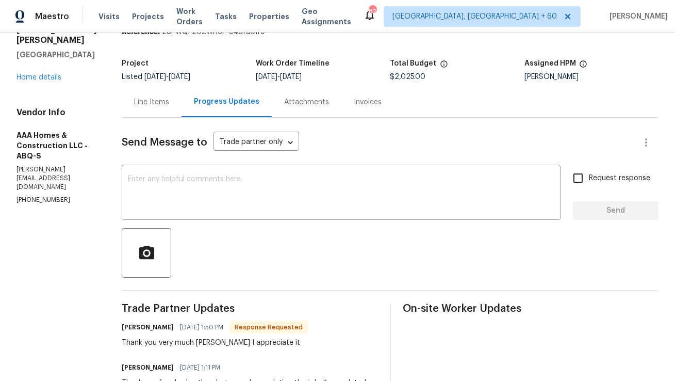
click at [166, 114] on div "Line Items" at bounding box center [152, 102] width 60 height 30
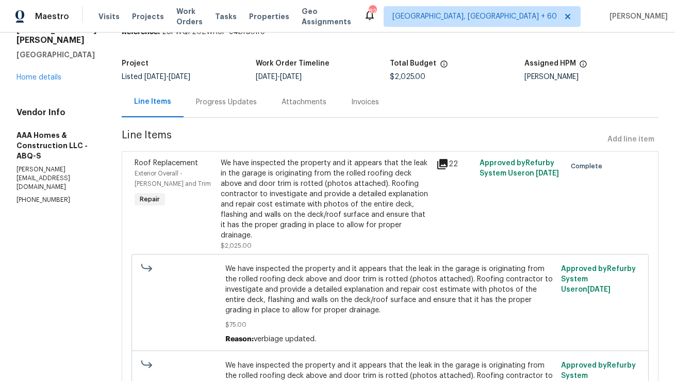
click at [377, 196] on div "We have inspected the property and it appears that the leak in the garage is or…" at bounding box center [326, 199] width 210 height 83
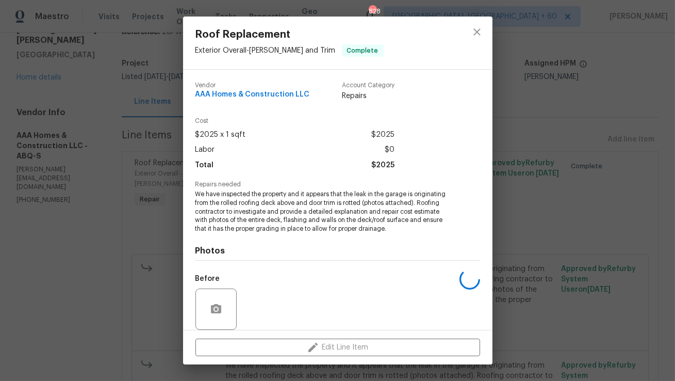
scroll to position [78, 0]
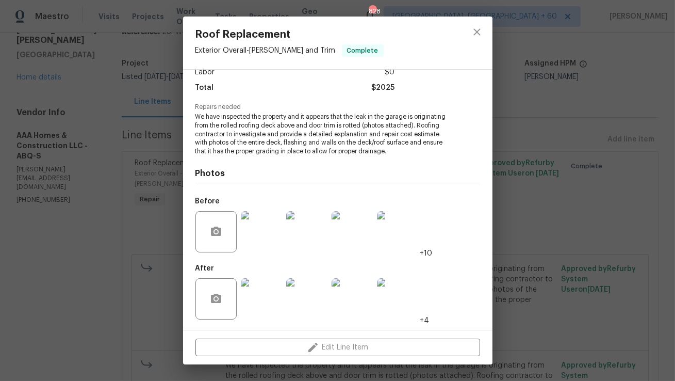
click at [270, 299] on img at bounding box center [261, 298] width 41 height 41
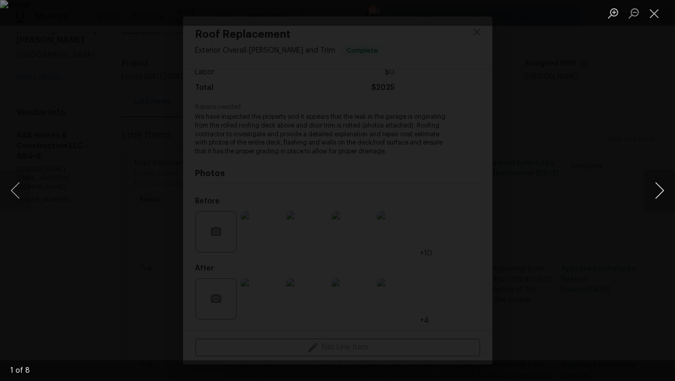
click at [663, 195] on button "Next image" at bounding box center [660, 190] width 31 height 41
click at [653, 8] on button "Close lightbox" at bounding box center [655, 13] width 21 height 18
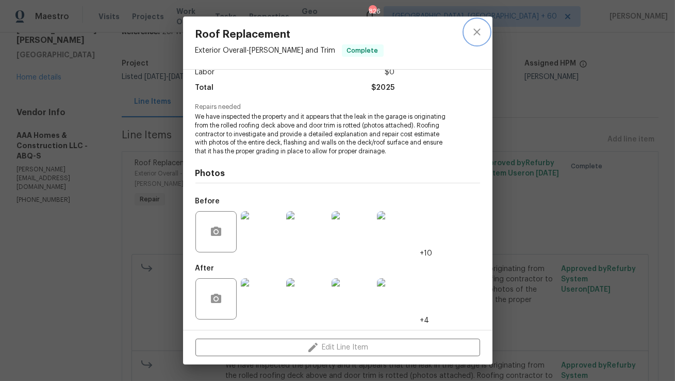
click at [479, 38] on button "close" at bounding box center [477, 32] width 25 height 25
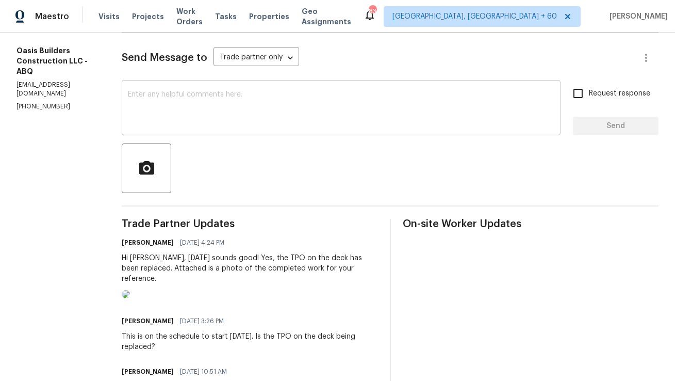
scroll to position [163, 0]
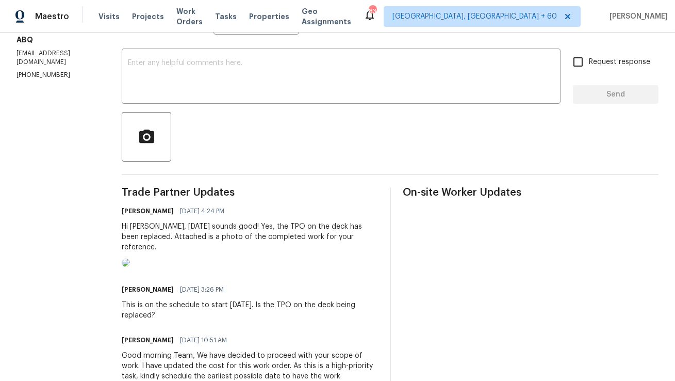
click at [130, 267] on img at bounding box center [126, 263] width 8 height 8
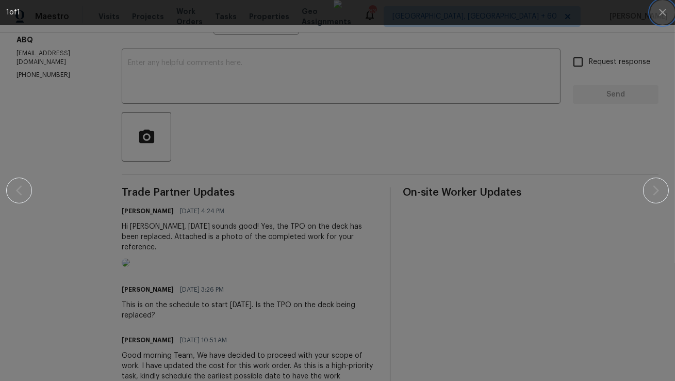
click at [664, 17] on icon "button" at bounding box center [663, 12] width 12 height 12
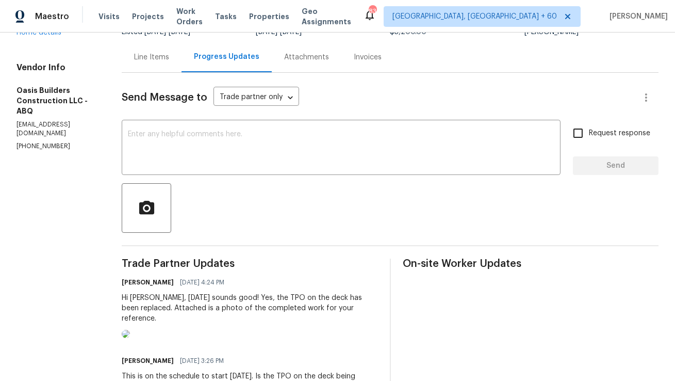
scroll to position [0, 0]
